Goal: Complete application form

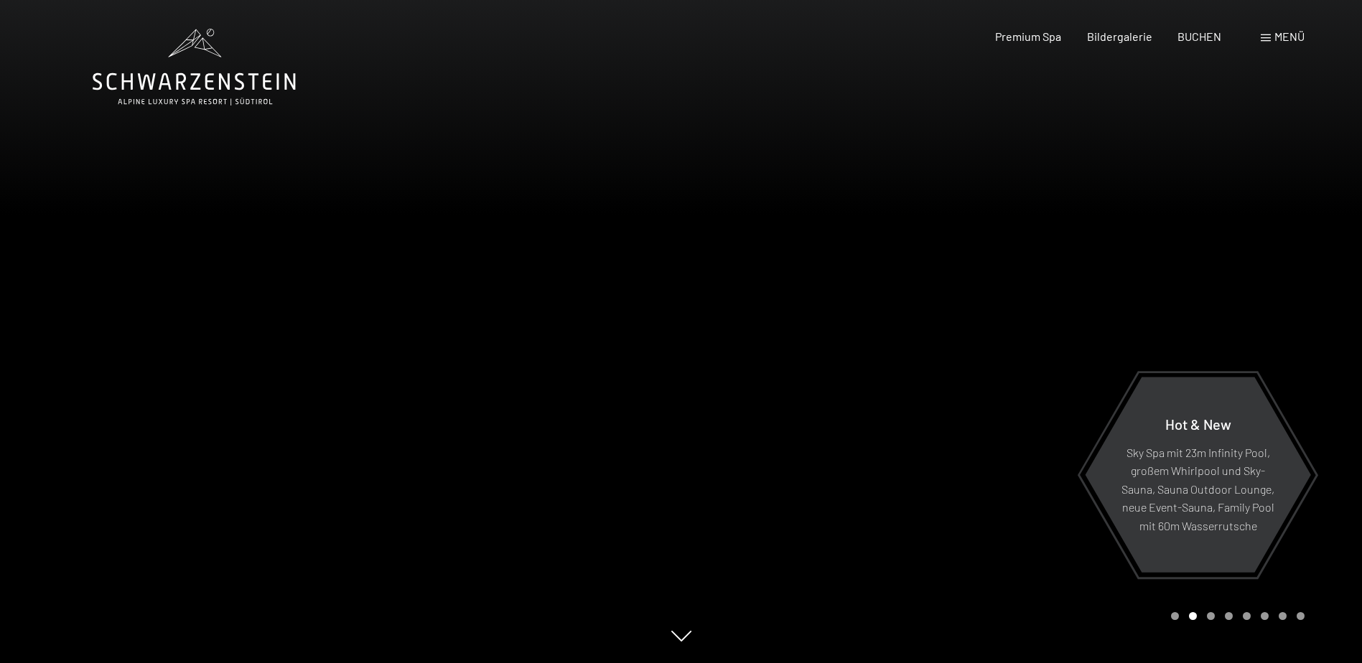
click at [1281, 35] on span "Menü" at bounding box center [1289, 36] width 30 height 14
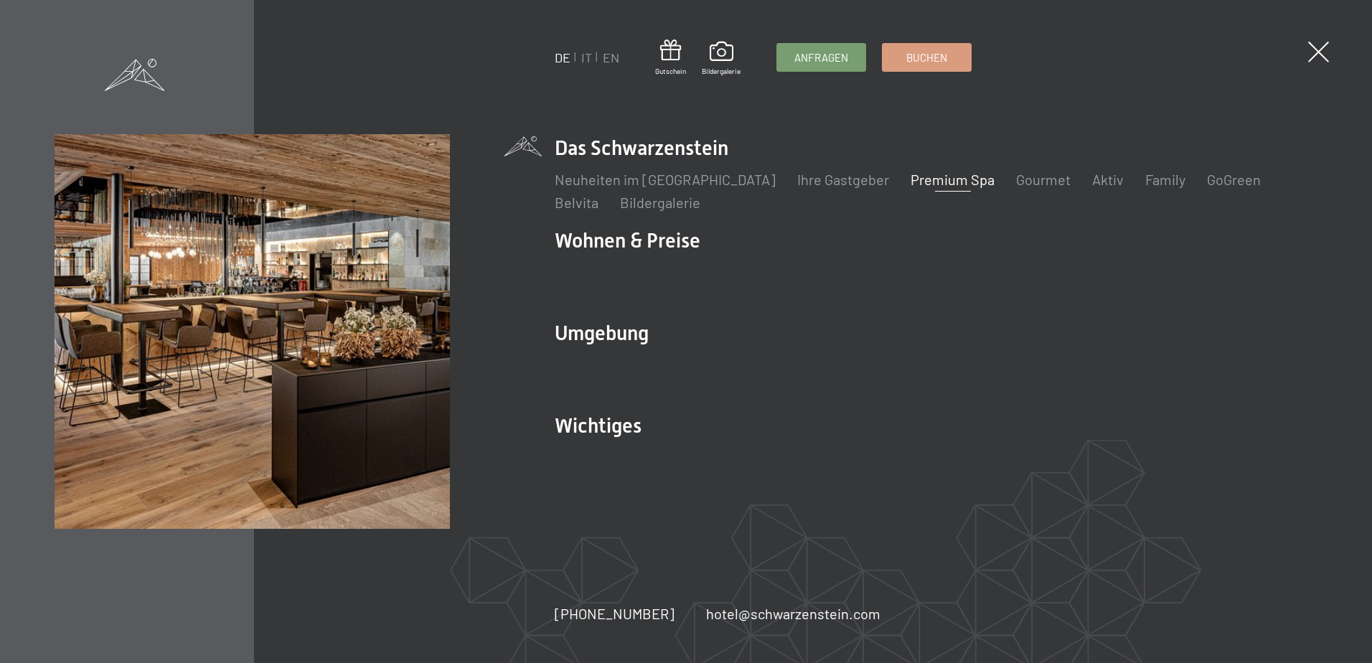
click at [911, 178] on link "Premium Spa" at bounding box center [953, 179] width 84 height 17
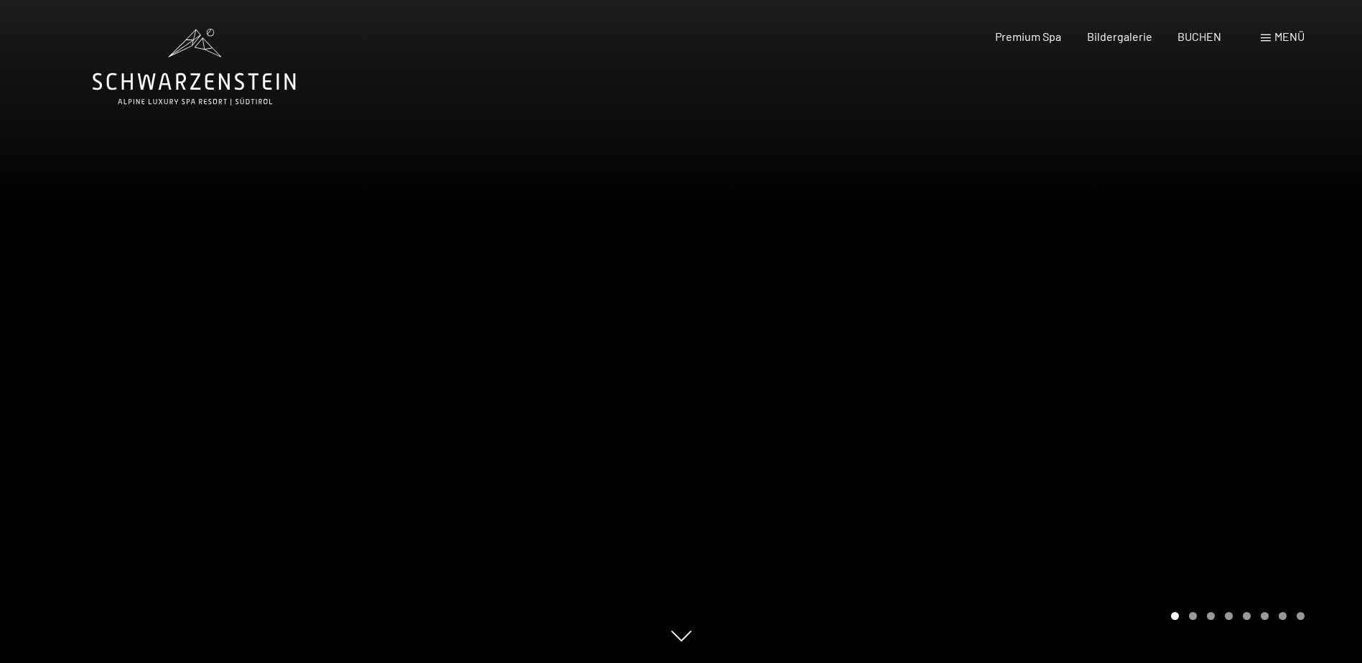
click at [1194, 618] on div "Carousel Page 2" at bounding box center [1193, 616] width 8 height 8
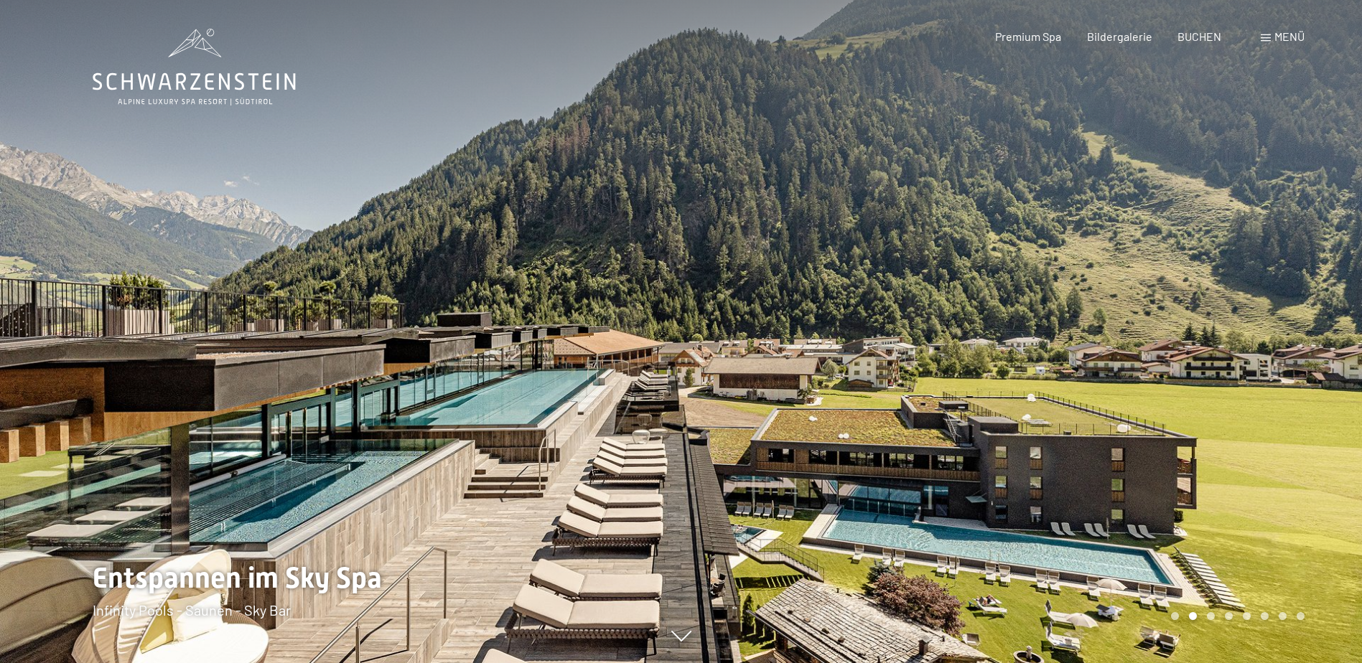
click at [1210, 612] on div at bounding box center [1021, 331] width 681 height 663
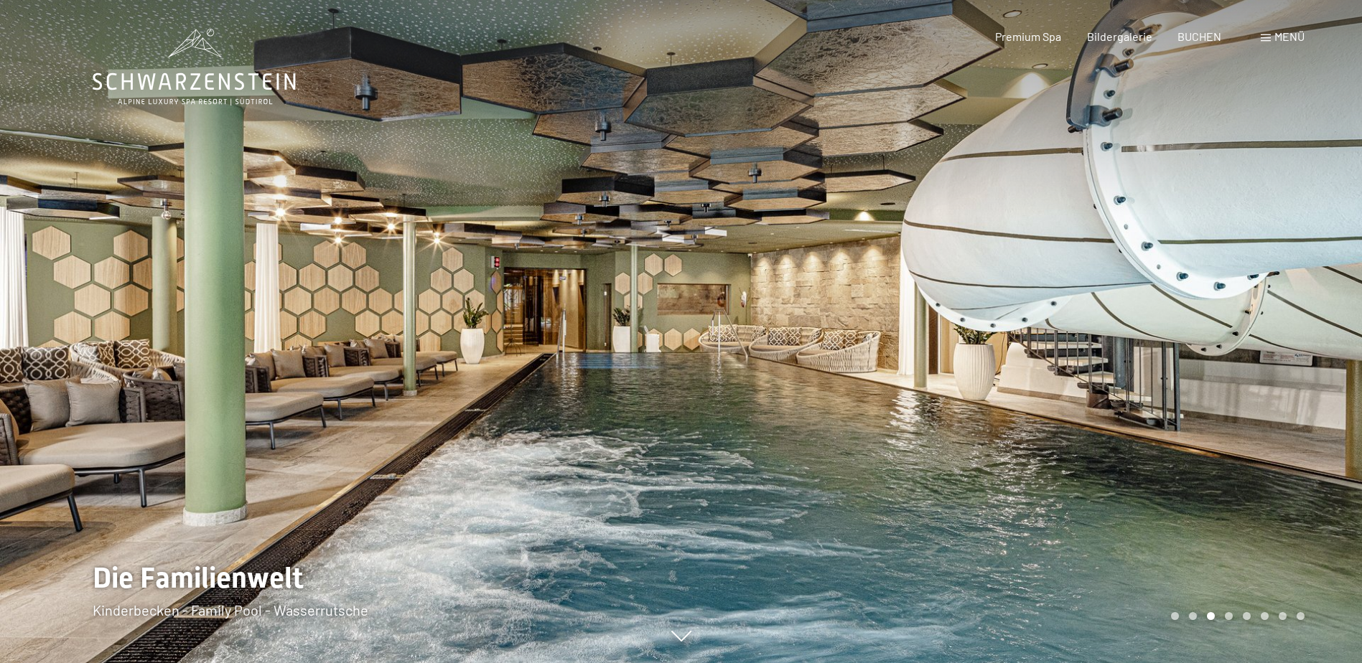
click at [1219, 609] on div at bounding box center [1021, 331] width 681 height 663
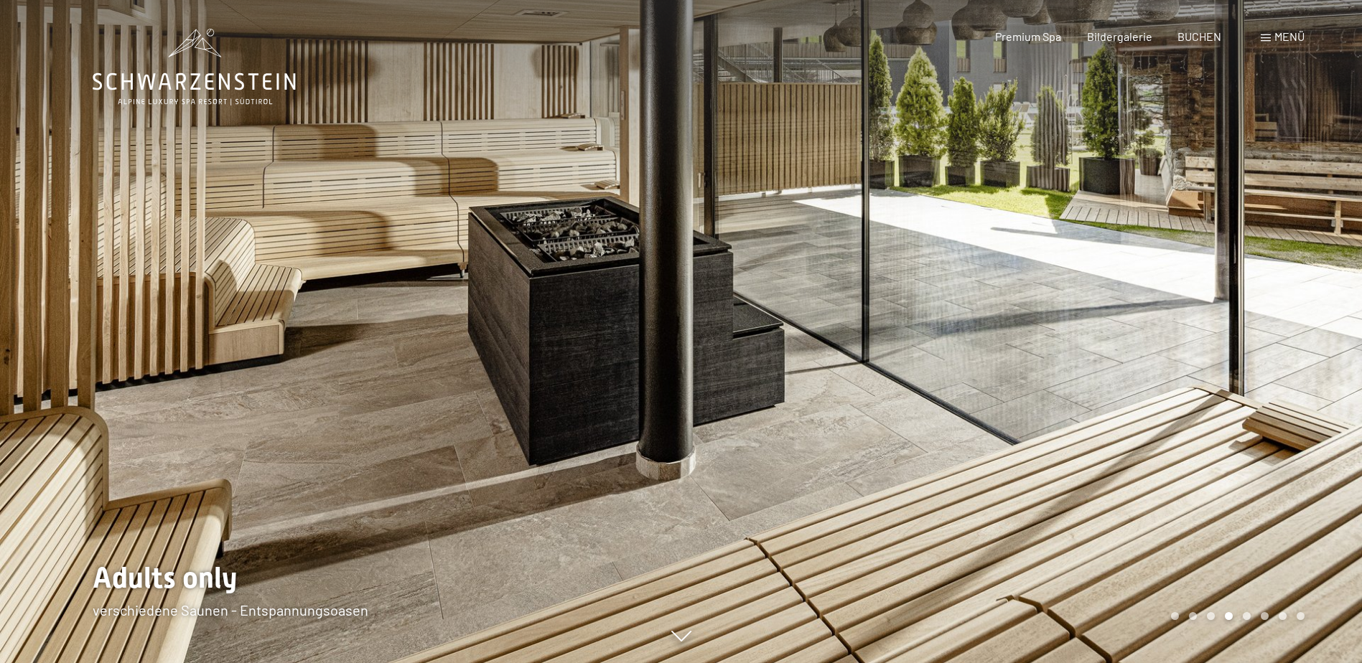
click at [1219, 609] on div at bounding box center [1021, 331] width 681 height 663
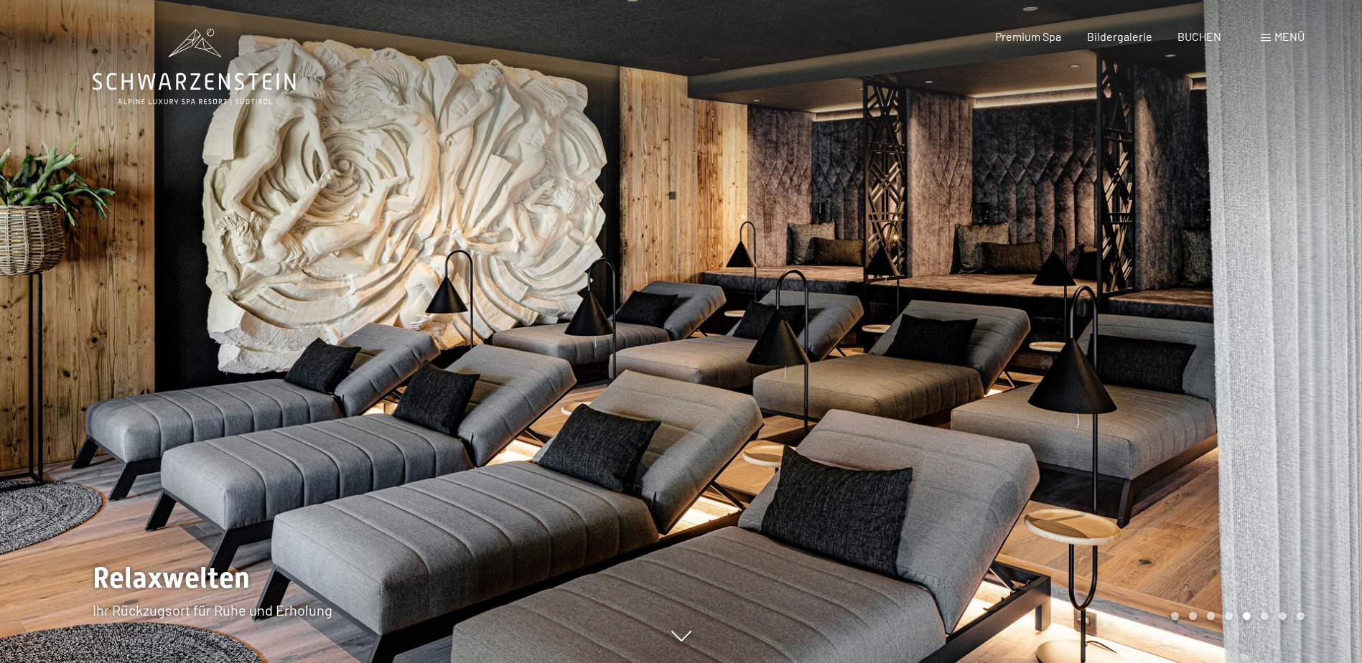
click at [1219, 609] on div at bounding box center [1021, 331] width 681 height 663
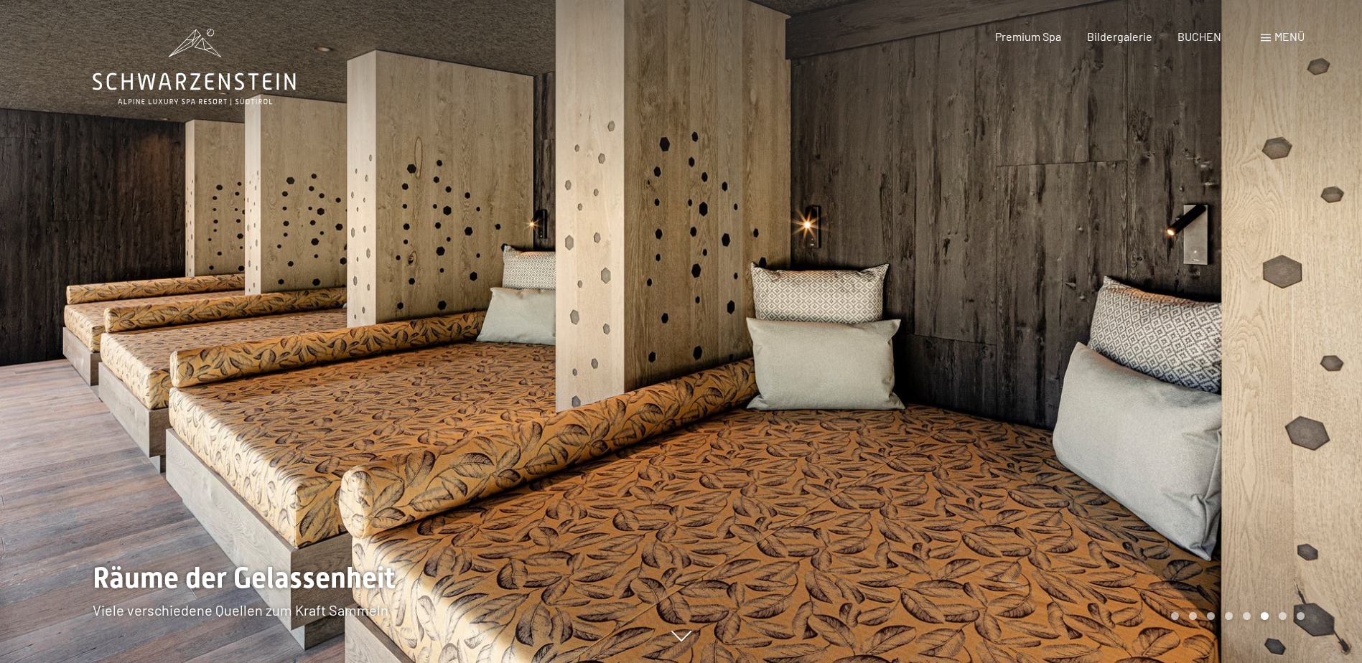
click at [1219, 609] on div at bounding box center [1021, 331] width 681 height 663
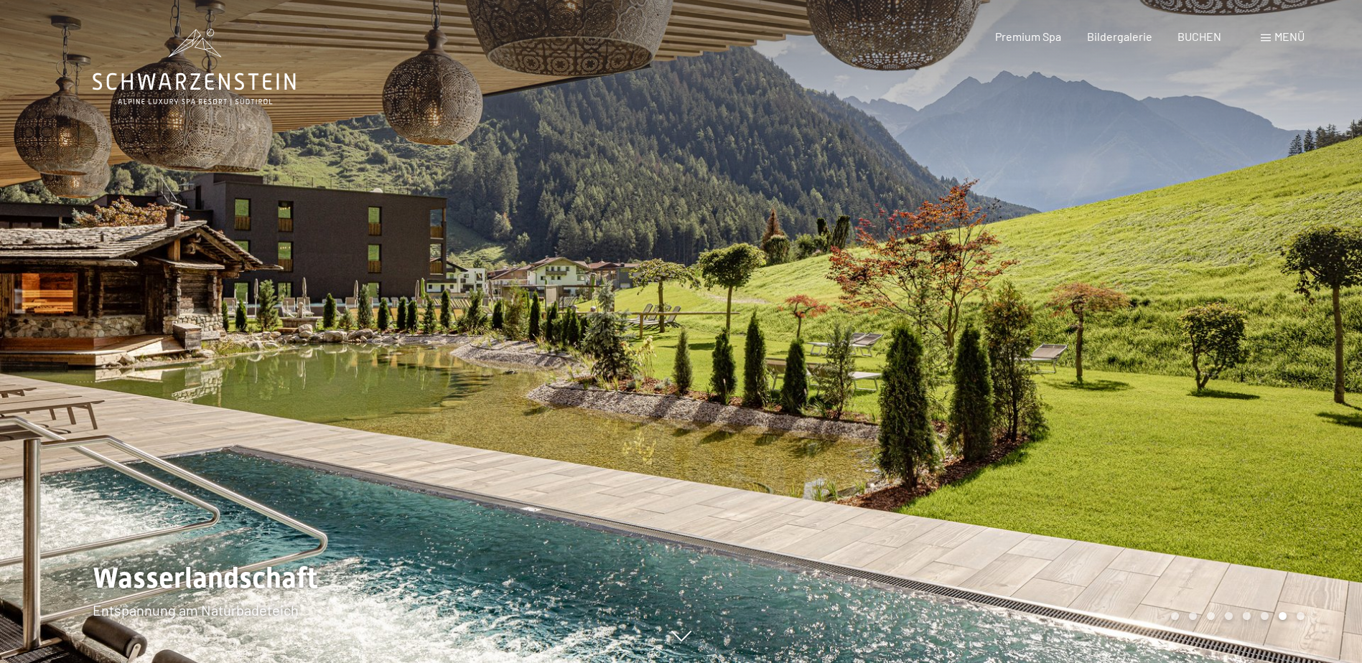
click at [1219, 609] on div at bounding box center [1021, 331] width 681 height 663
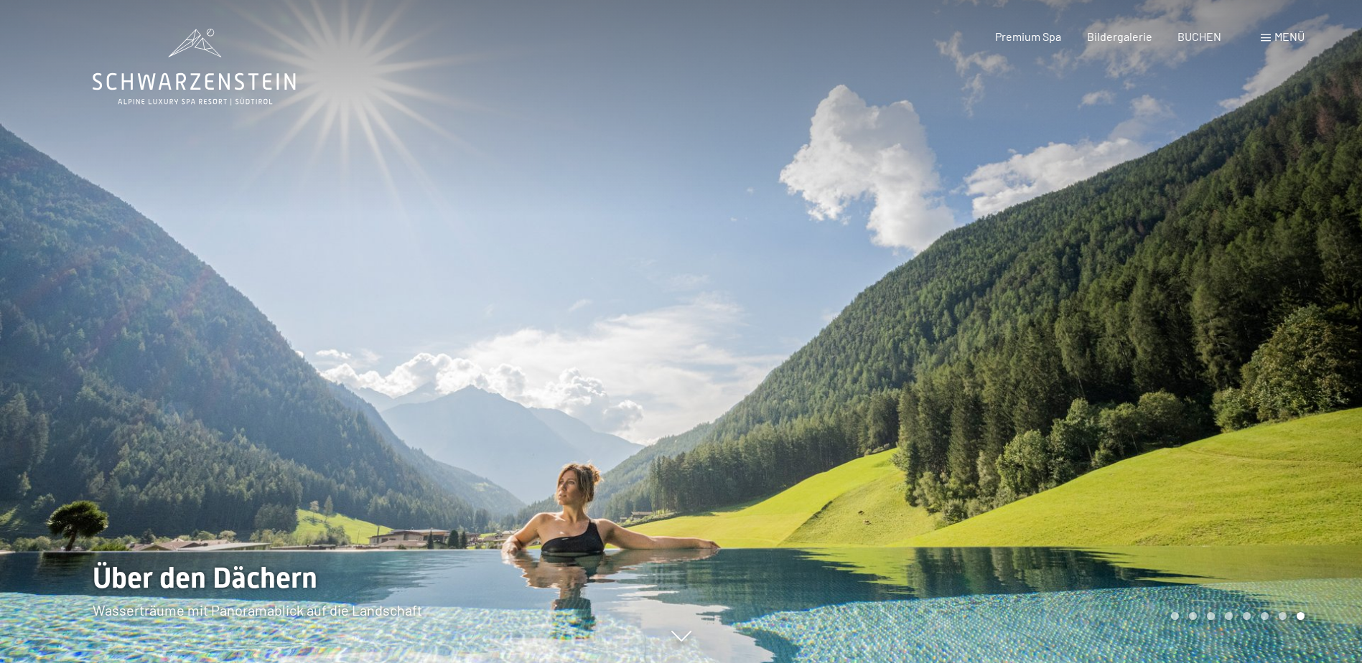
click at [1219, 609] on div at bounding box center [1021, 331] width 681 height 663
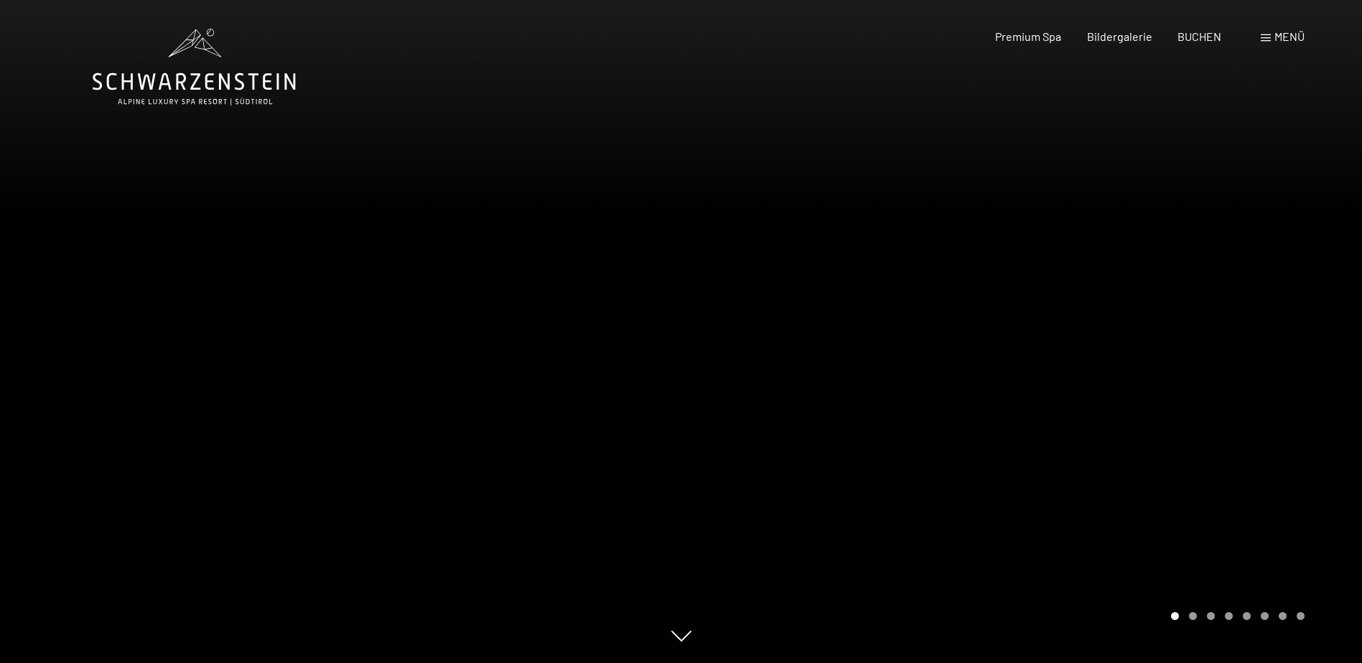
click at [1263, 42] on div "Menü" at bounding box center [1282, 37] width 44 height 16
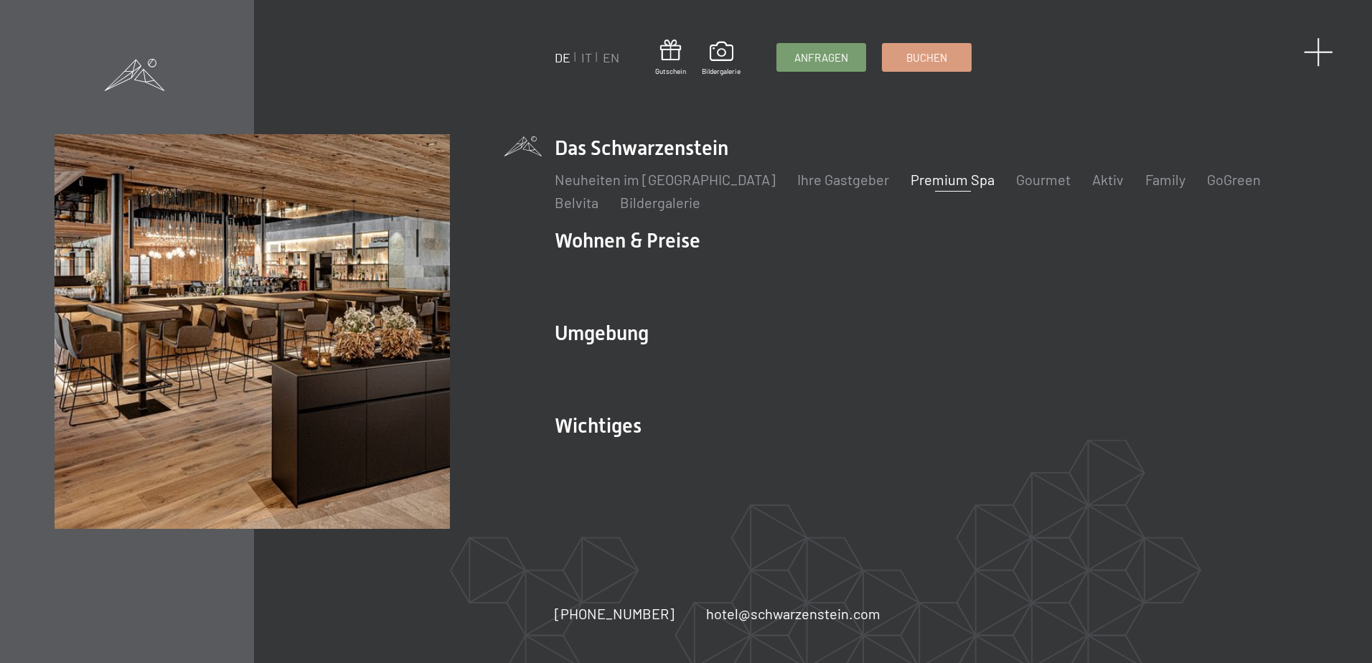
click at [1318, 62] on span at bounding box center [1318, 51] width 29 height 29
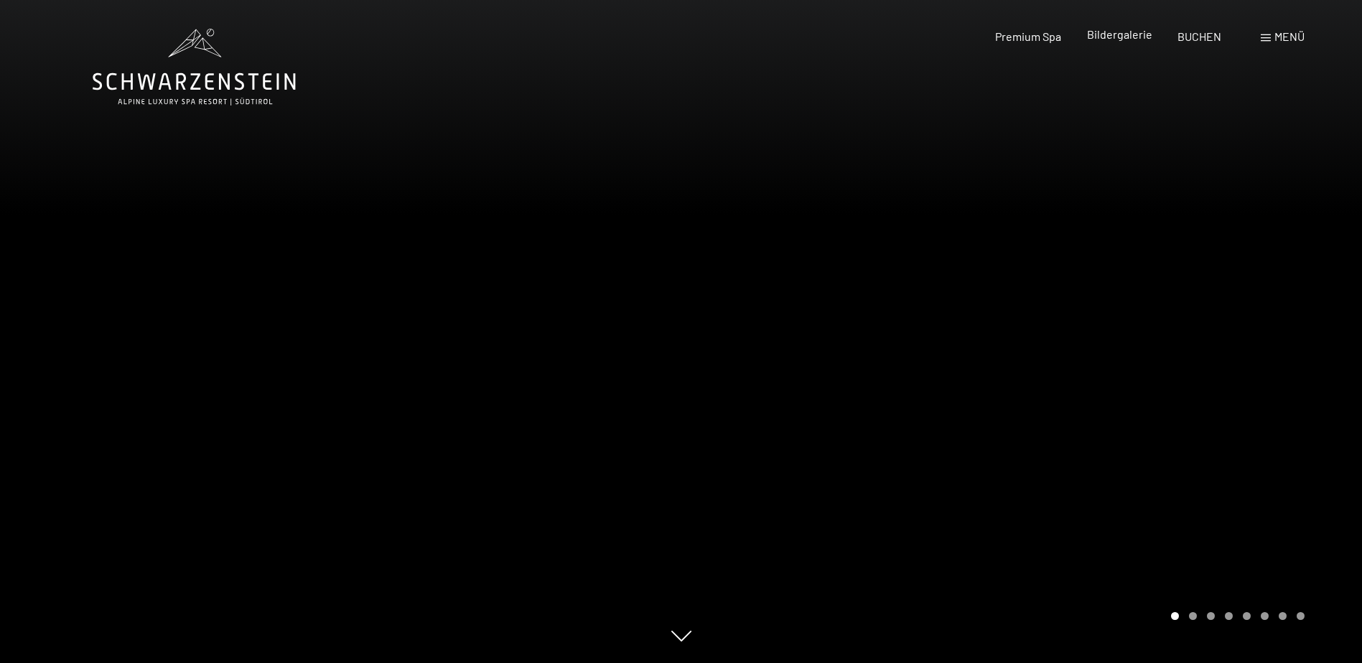
click at [1093, 37] on span "Bildergalerie" at bounding box center [1119, 34] width 65 height 14
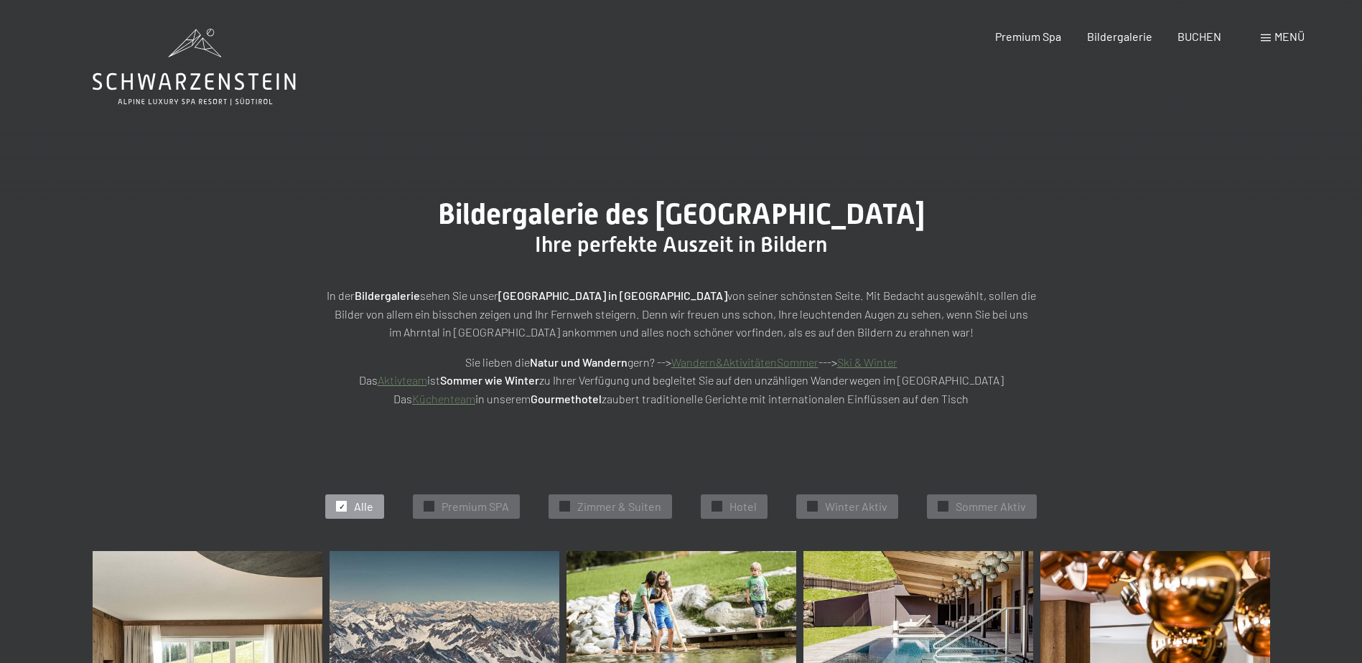
click at [1263, 35] on span at bounding box center [1265, 37] width 10 height 7
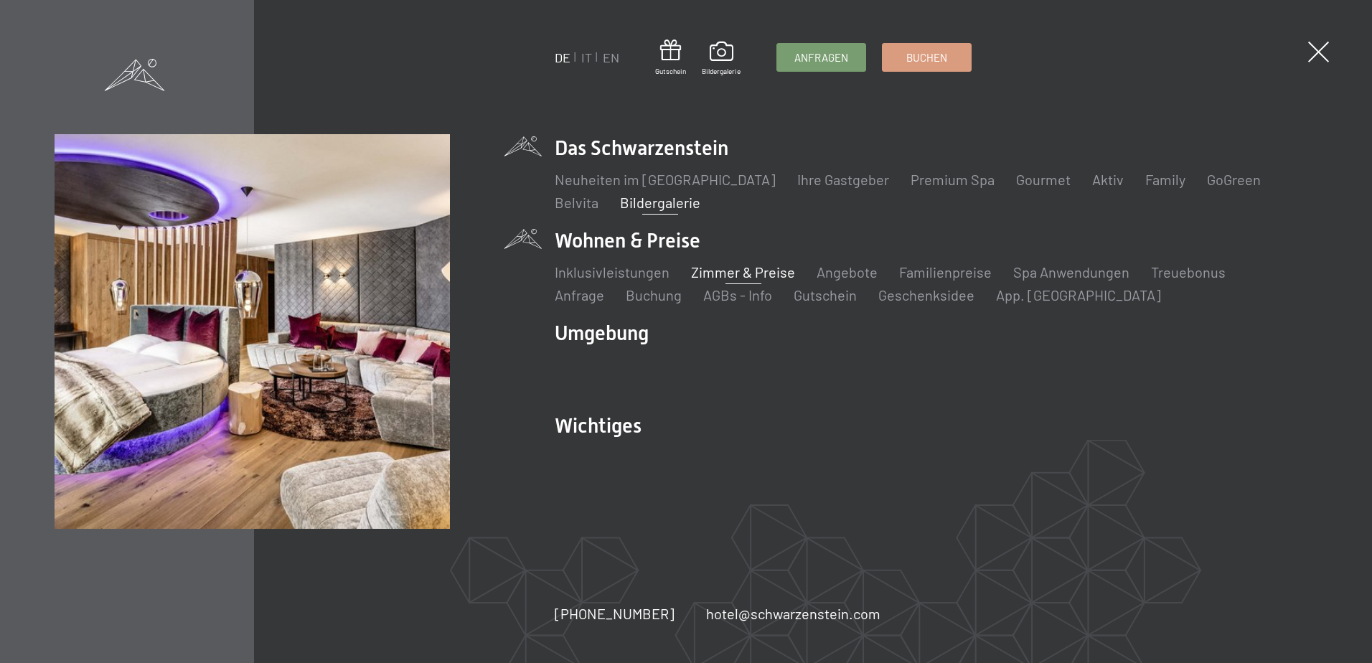
click at [722, 275] on link "Zimmer & Preise" at bounding box center [743, 271] width 104 height 17
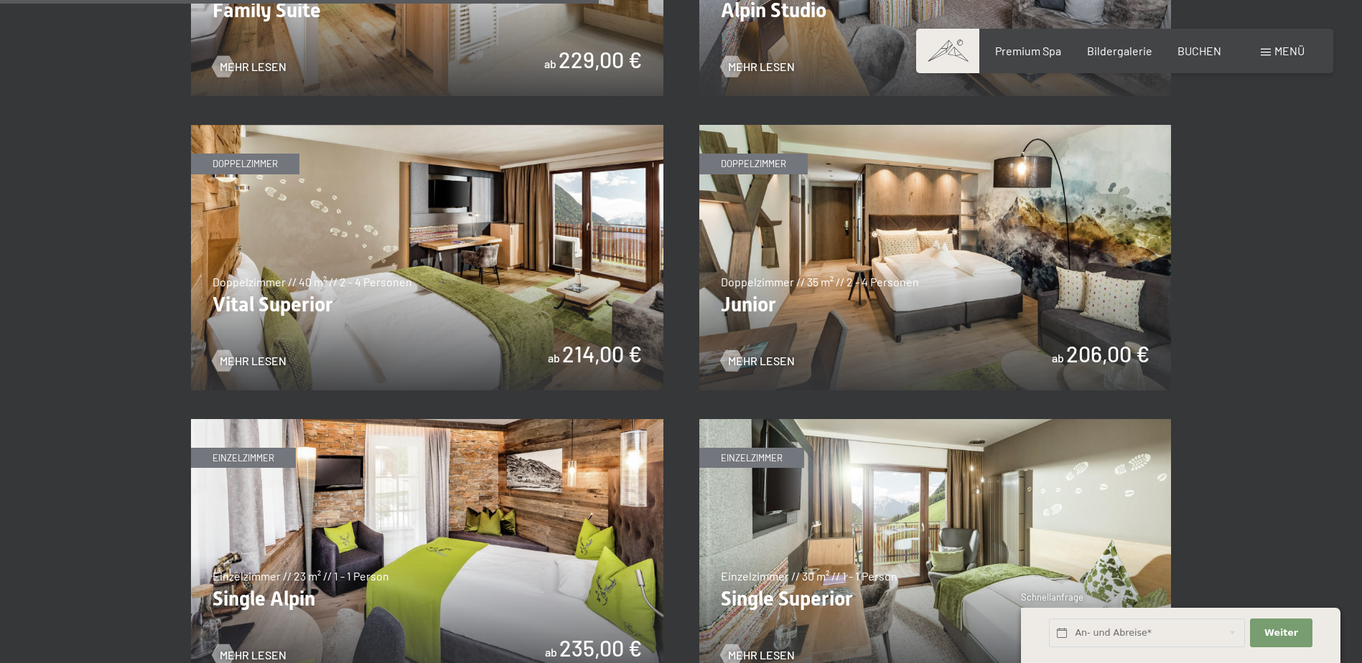
scroll to position [1941, 0]
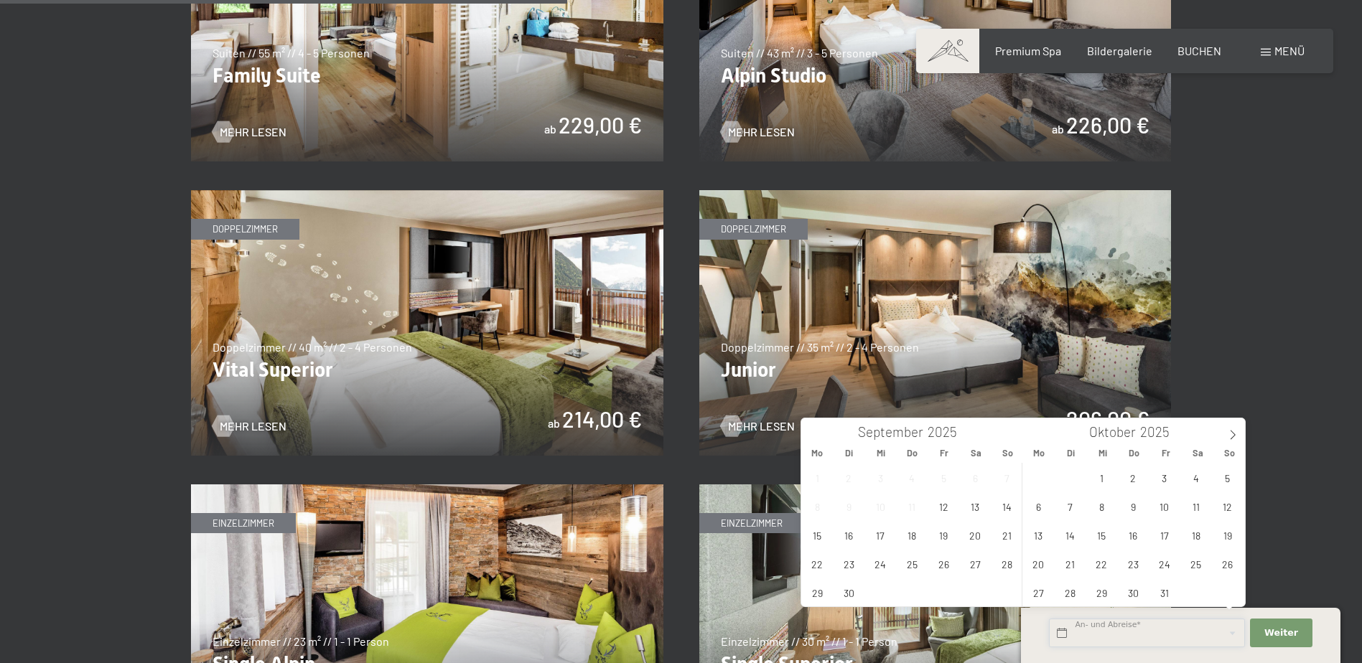
click at [1175, 634] on input "text" at bounding box center [1147, 633] width 196 height 29
click at [1236, 437] on icon at bounding box center [1232, 435] width 10 height 10
click at [1166, 478] on span "5" at bounding box center [1164, 478] width 28 height 28
click at [1068, 498] on span "9" at bounding box center [1070, 506] width 28 height 28
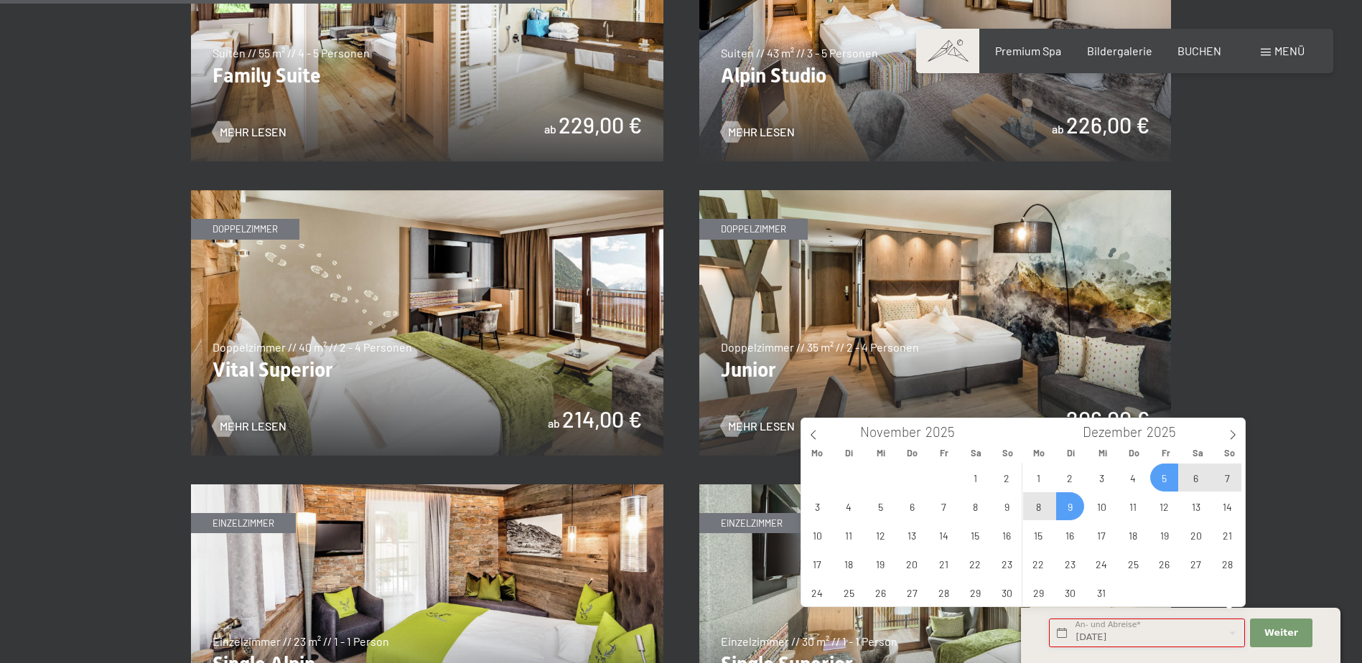
type input "Fr. 05.12.2025 - Di. 09.12.2025"
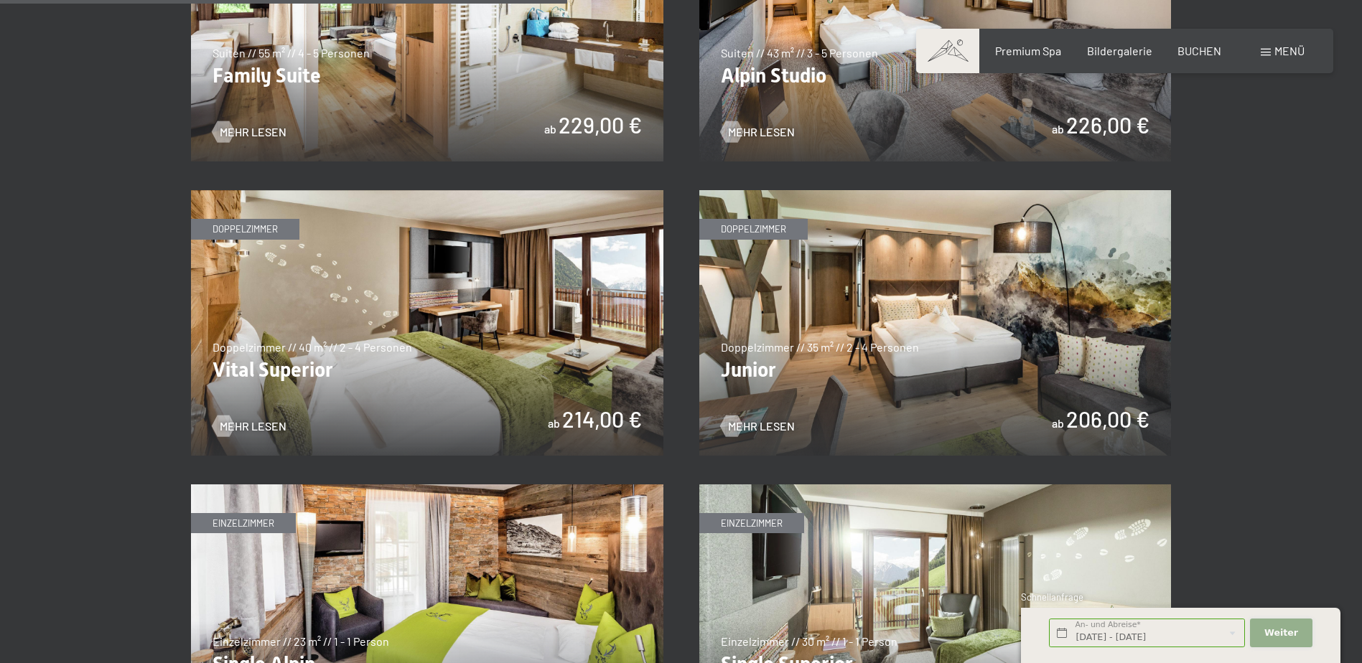
click at [1293, 631] on span "Weiter" at bounding box center [1281, 633] width 34 height 13
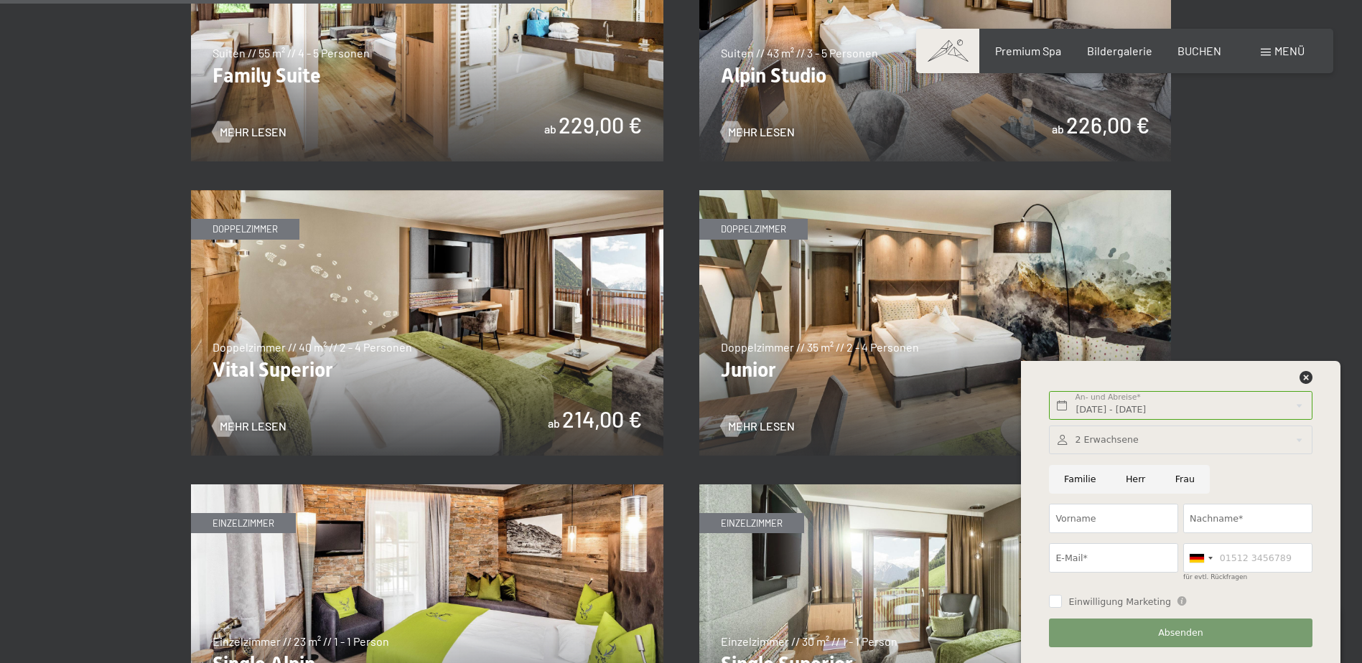
click at [1123, 482] on input "Herr" at bounding box center [1135, 479] width 50 height 29
radio input "true"
click at [1113, 513] on input "Vorname" at bounding box center [1113, 518] width 129 height 29
type input "Johann"
type input "Gutmann"
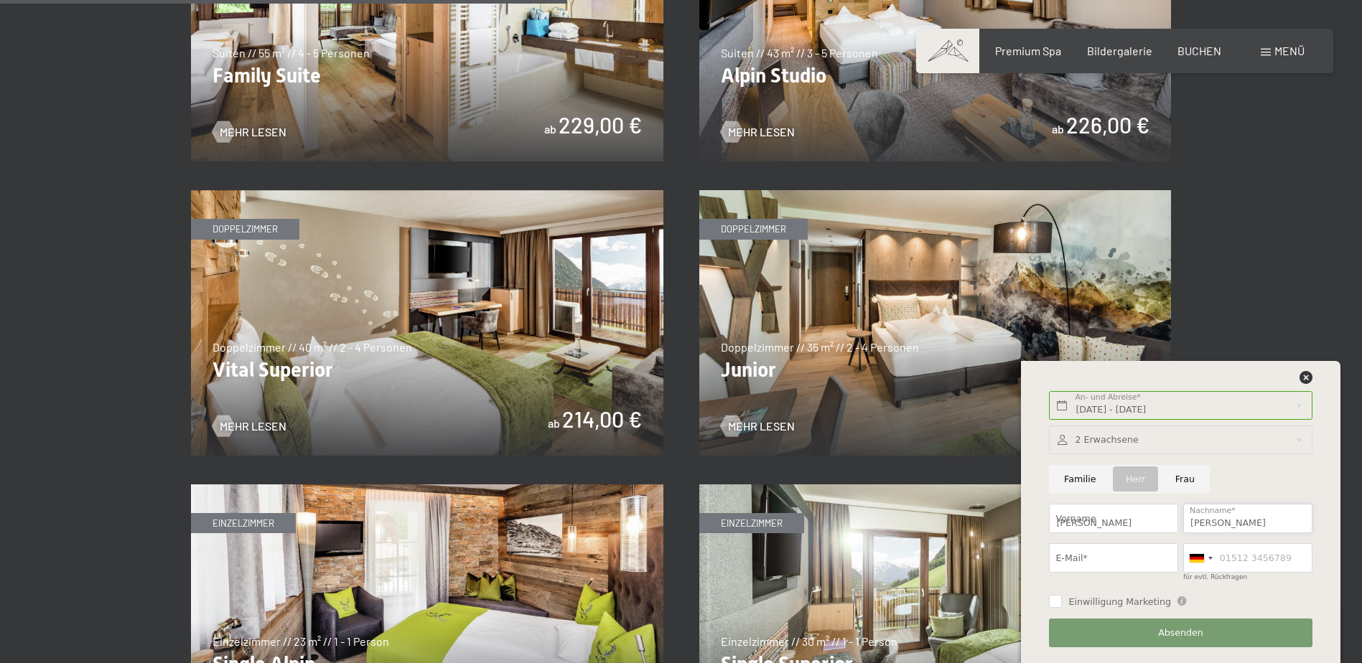
type input "sj.gutmann@gmail.com"
type input "06769026765"
click at [1200, 561] on div at bounding box center [1196, 558] width 14 height 9
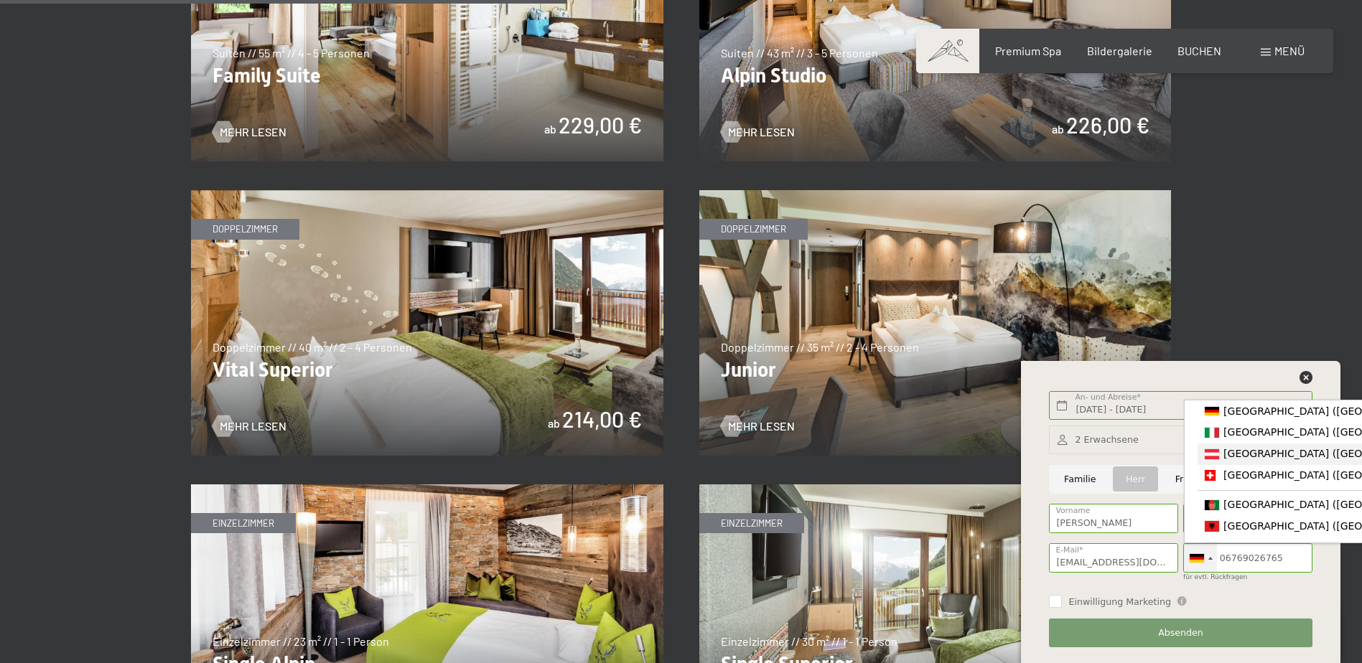
click at [1214, 459] on div "List of countries" at bounding box center [1212, 454] width 14 height 10
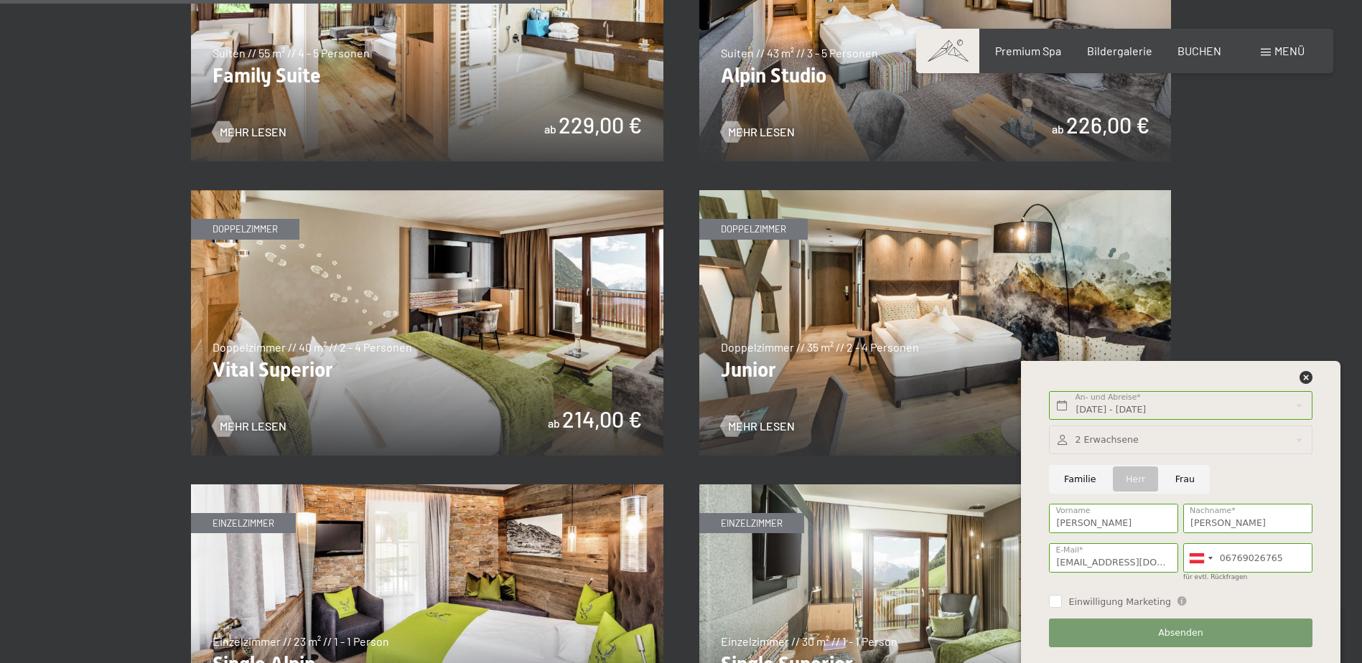
click at [1138, 608] on span "Einwilligung Marketing" at bounding box center [1119, 602] width 103 height 13
click at [1062, 608] on input "Einwilligung Marketing" at bounding box center [1055, 601] width 13 height 13
checkbox input "false"
click at [1183, 630] on span "Absenden" at bounding box center [1180, 633] width 45 height 13
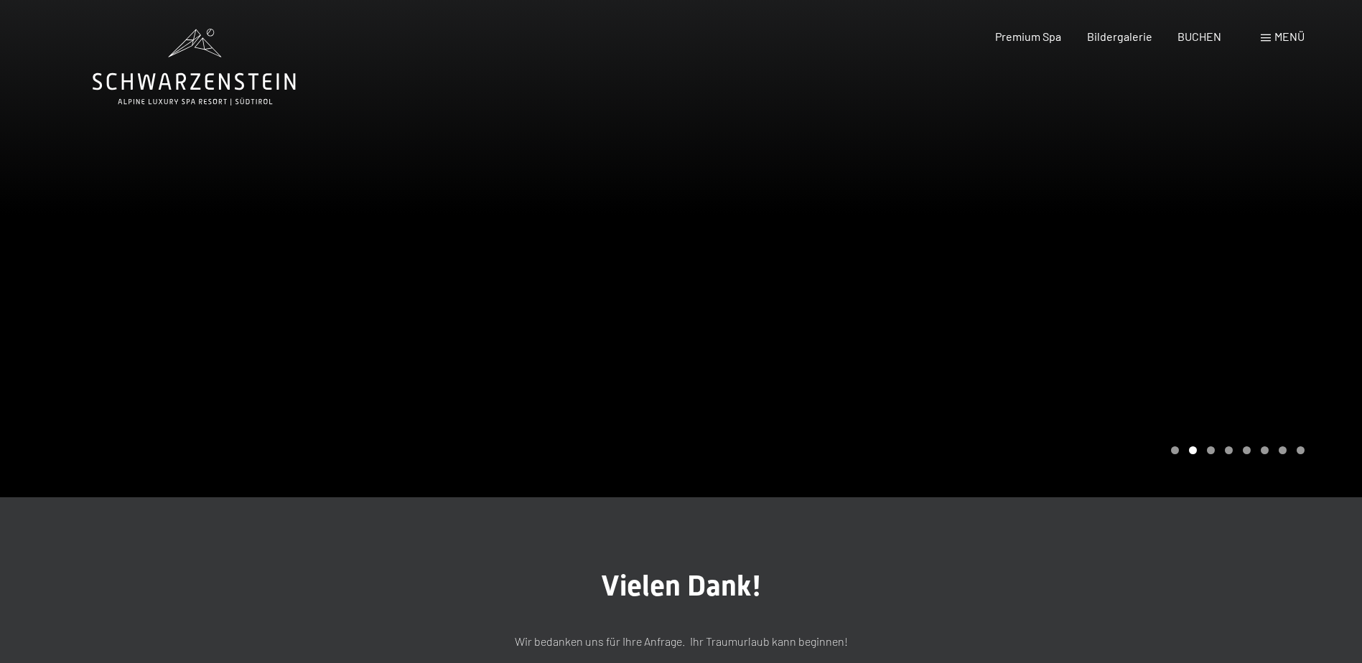
click at [225, 74] on icon at bounding box center [194, 67] width 203 height 77
